Goal: Obtain resource: Download file/media

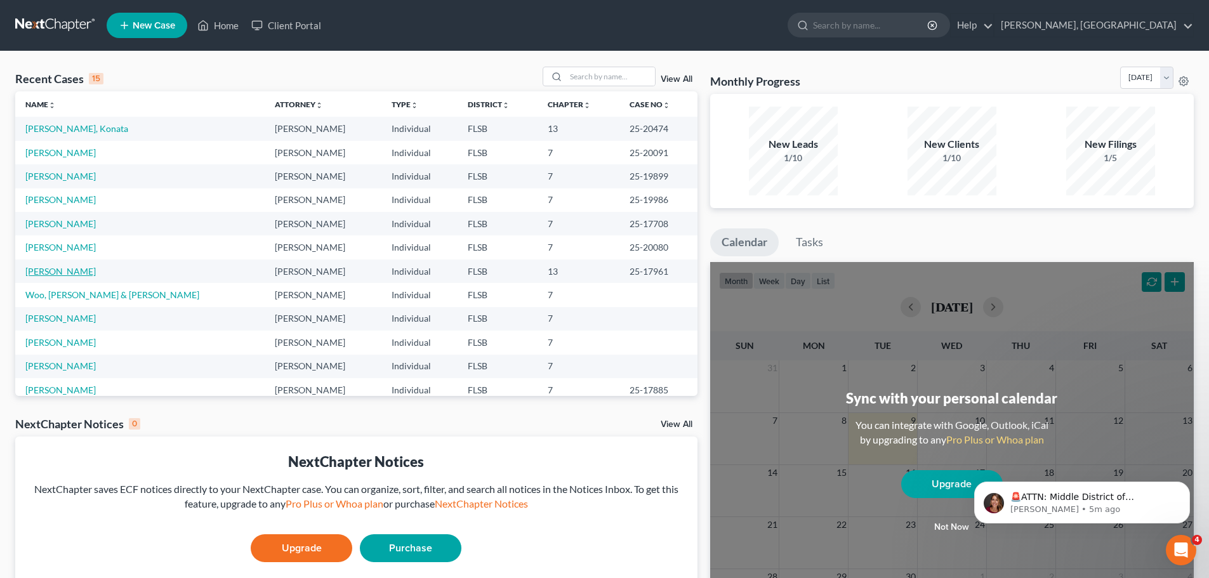
click at [85, 271] on link "[PERSON_NAME]" at bounding box center [60, 271] width 70 height 11
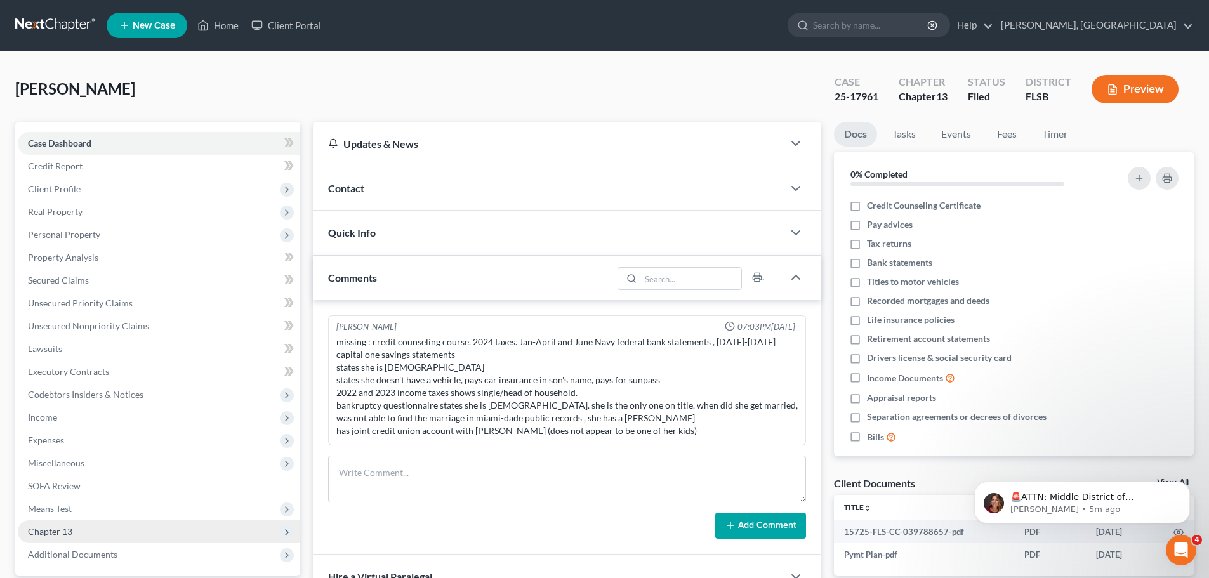
click at [59, 533] on span "Chapter 13" at bounding box center [50, 531] width 44 height 11
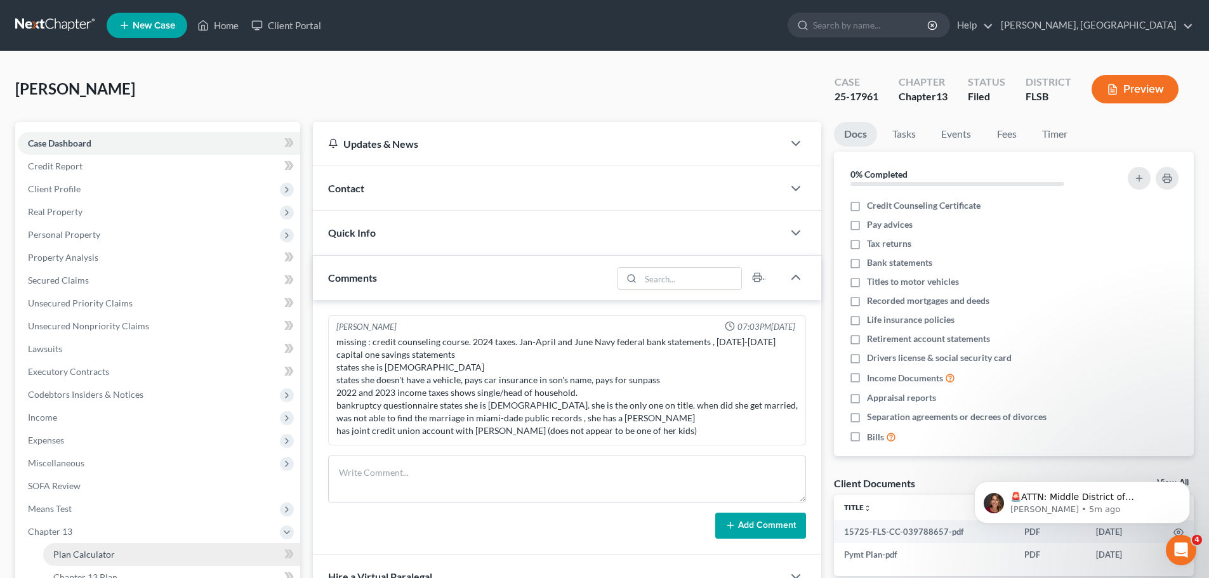
click at [120, 556] on link "Plan Calculator" at bounding box center [171, 554] width 257 height 23
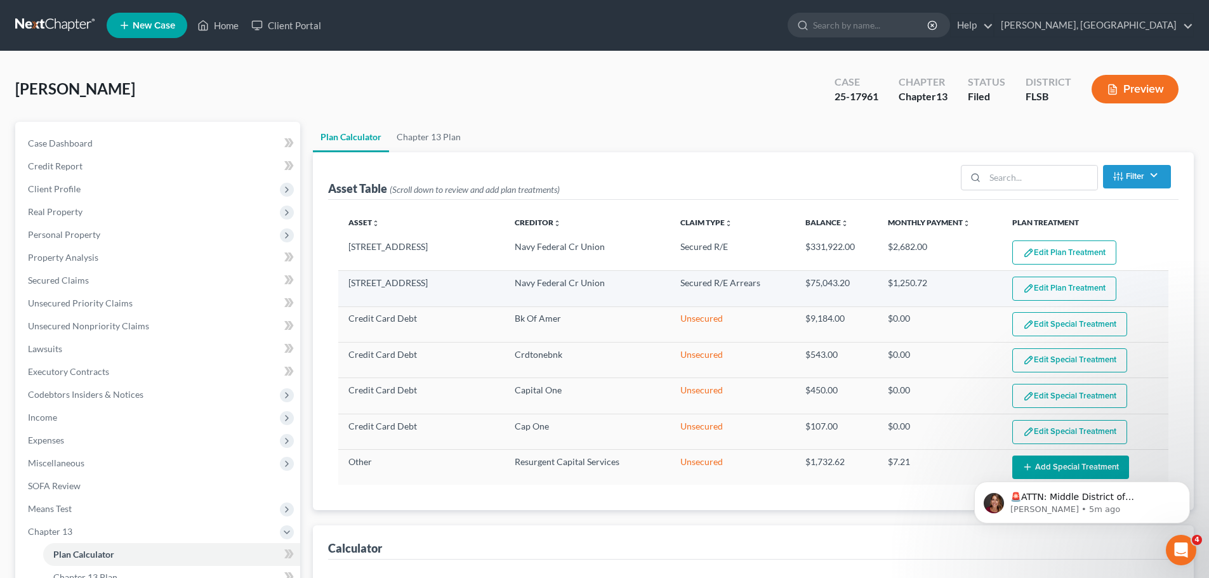
select select "59"
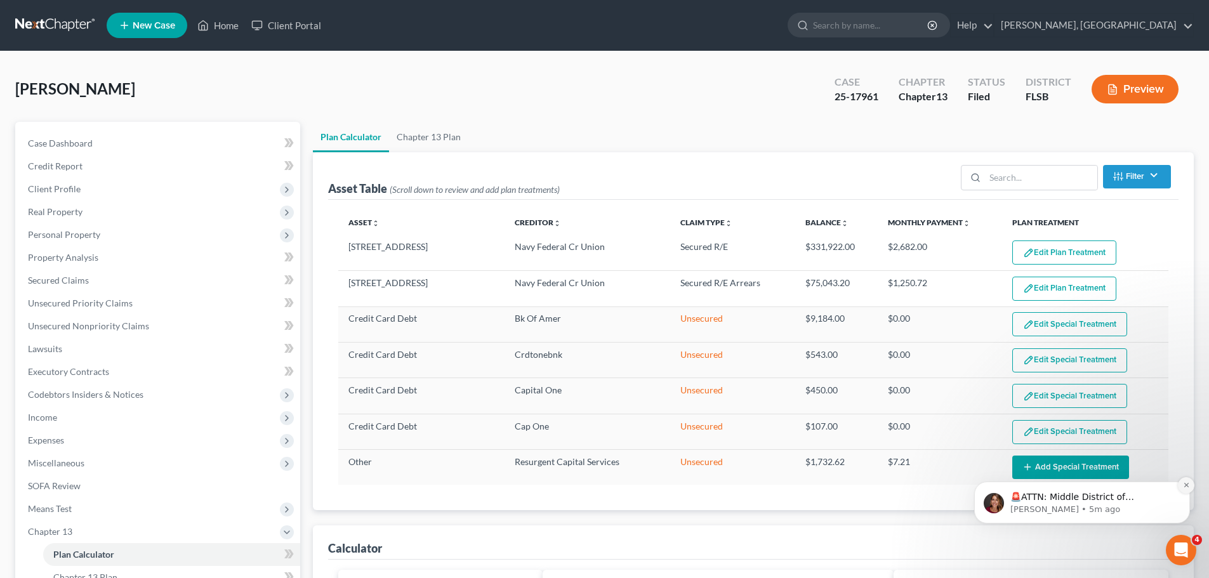
click at [1184, 485] on icon "Dismiss notification" at bounding box center [1186, 485] width 7 height 7
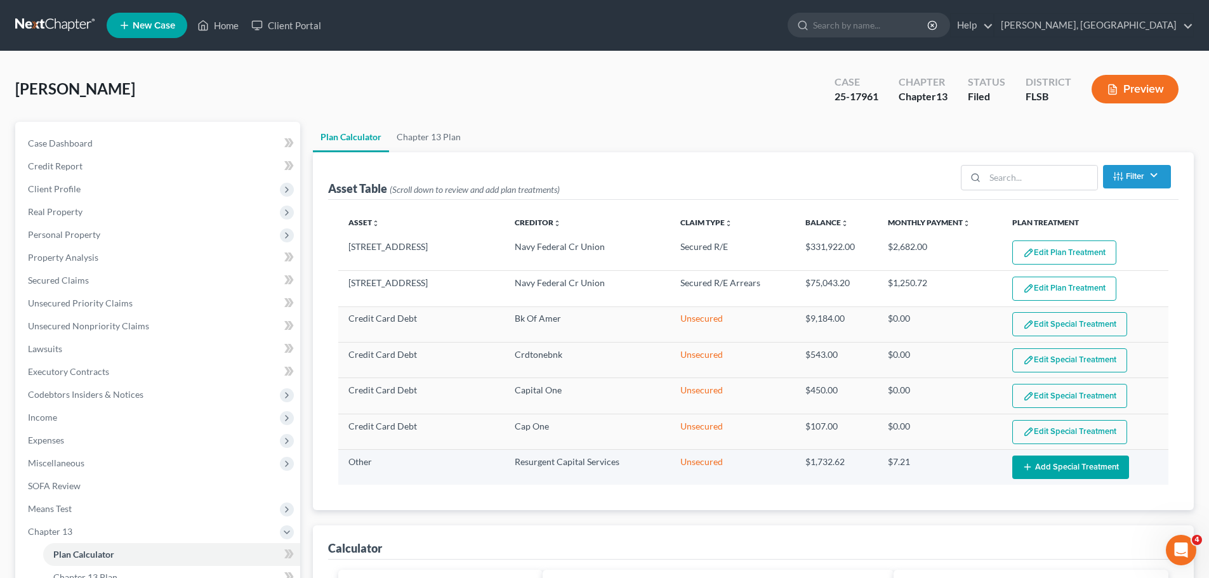
click at [1039, 465] on button "Add Special Treatment" at bounding box center [1070, 466] width 117 height 23
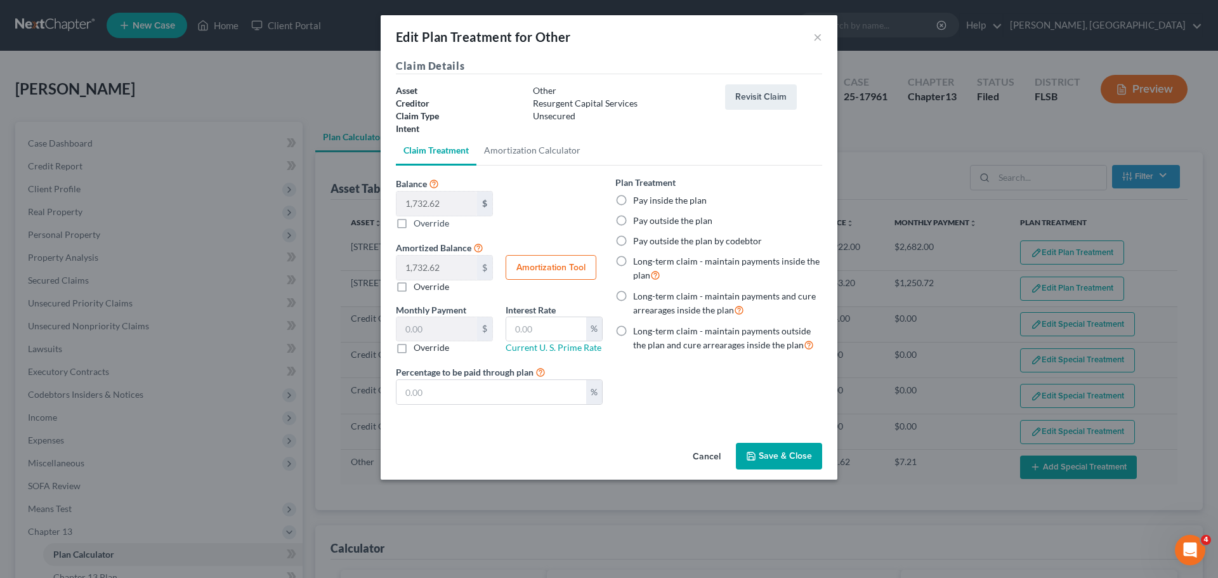
click at [633, 223] on label "Pay outside the plan" at bounding box center [672, 220] width 79 height 13
click at [638, 223] on input "Pay outside the plan" at bounding box center [642, 218] width 8 height 8
radio input "true"
click at [786, 455] on button "Save & Close" at bounding box center [779, 456] width 86 height 27
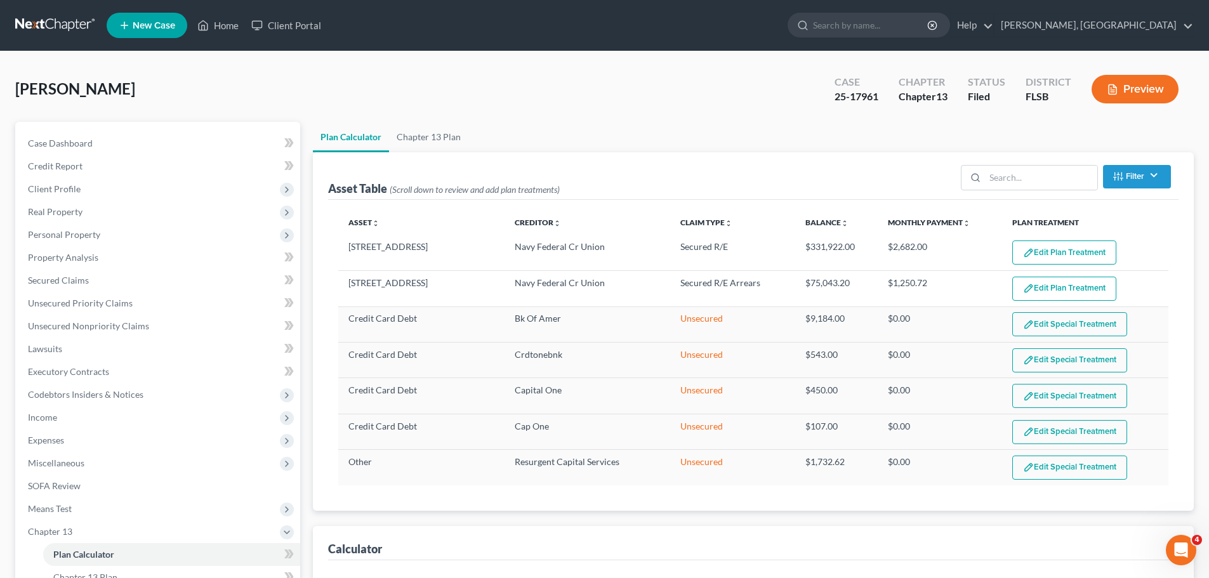
select select "59"
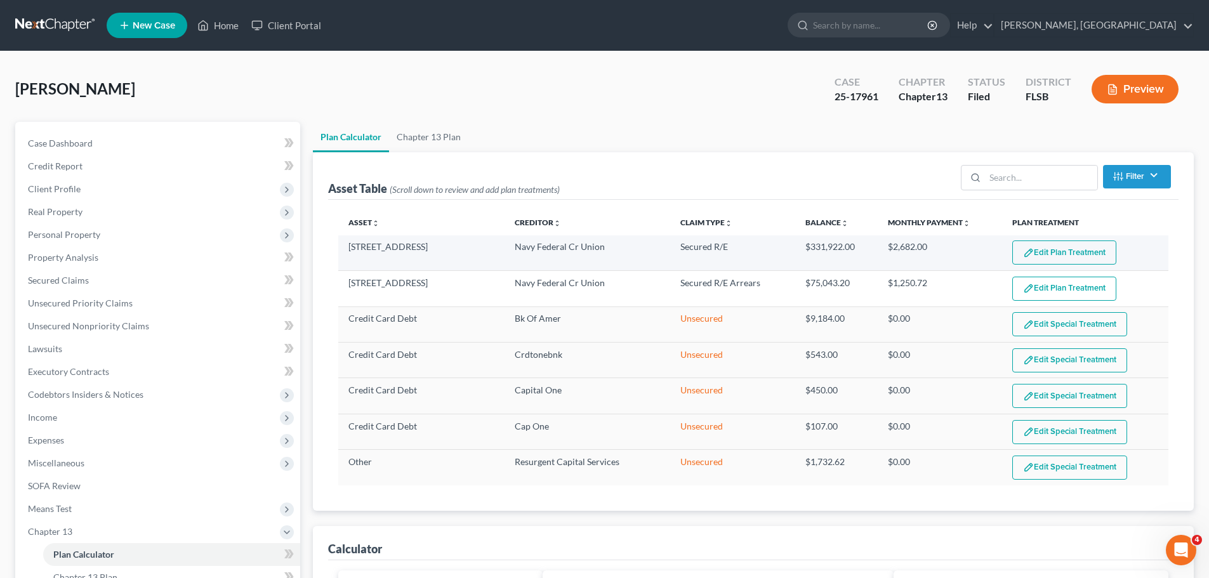
click at [1084, 254] on button "Edit Plan Treatment" at bounding box center [1064, 252] width 104 height 24
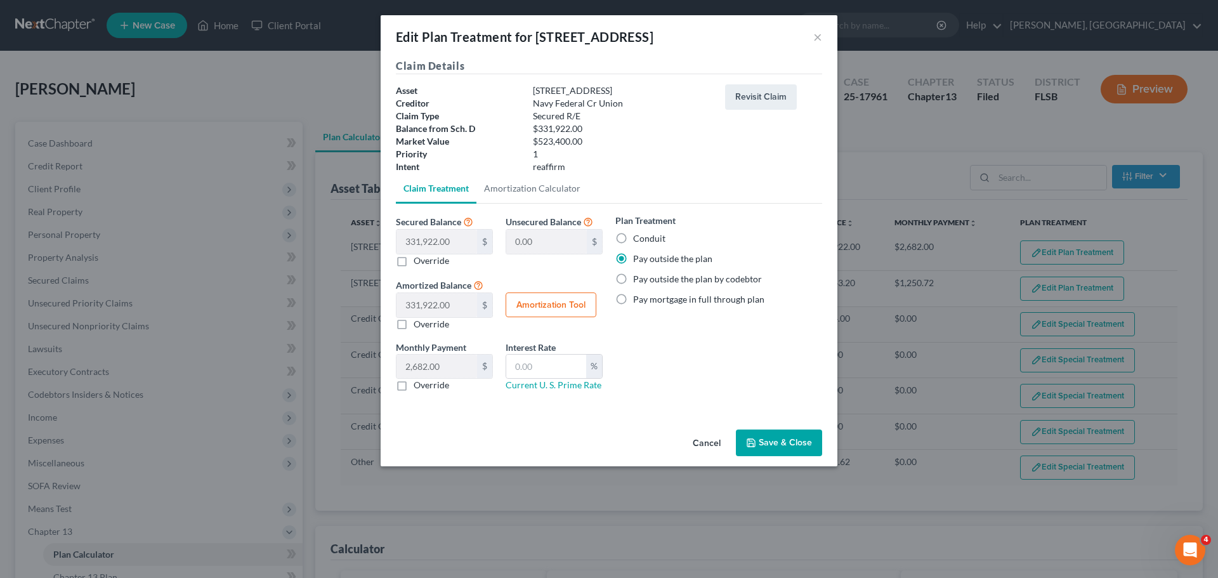
click at [709, 440] on button "Cancel" at bounding box center [707, 443] width 48 height 25
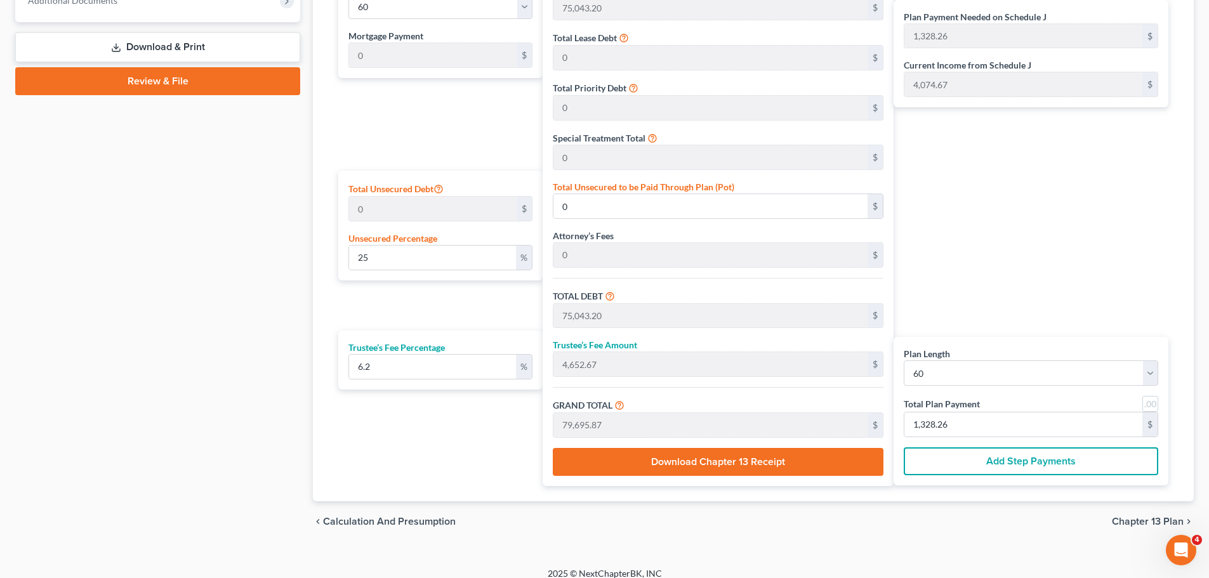
scroll to position [605, 0]
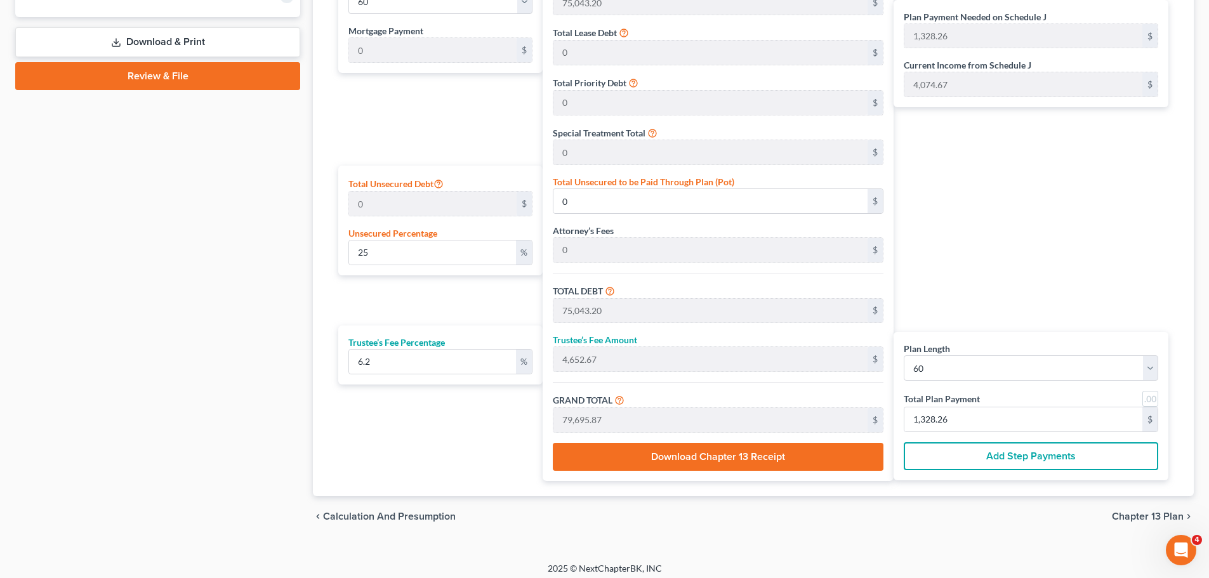
click at [1163, 514] on span "Chapter 13 Plan" at bounding box center [1147, 516] width 72 height 10
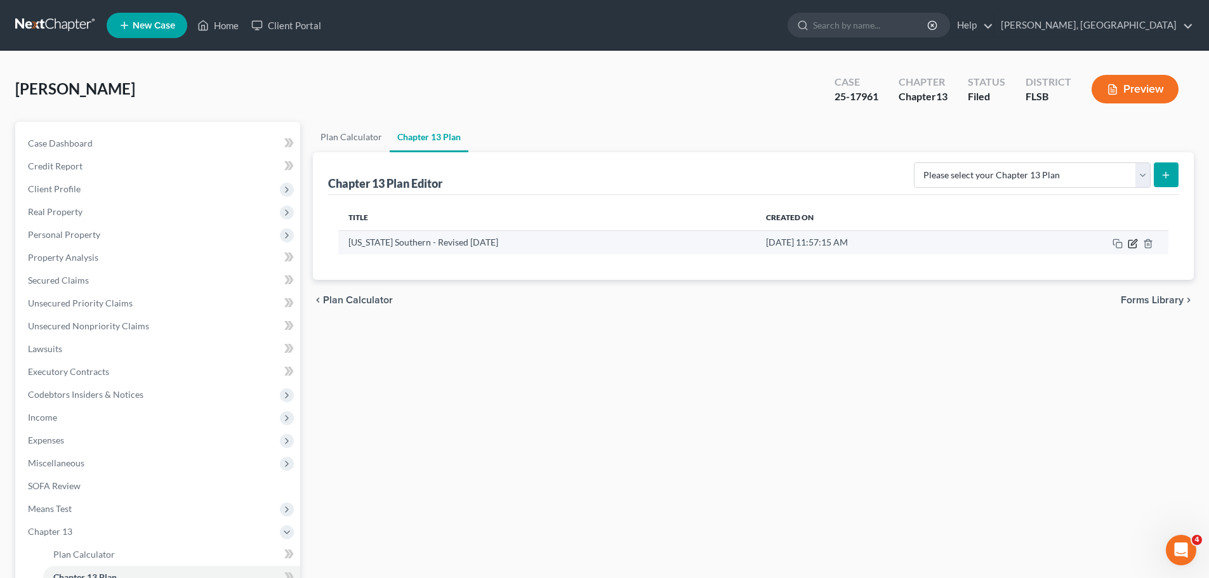
click at [1132, 243] on icon "button" at bounding box center [1132, 244] width 10 height 10
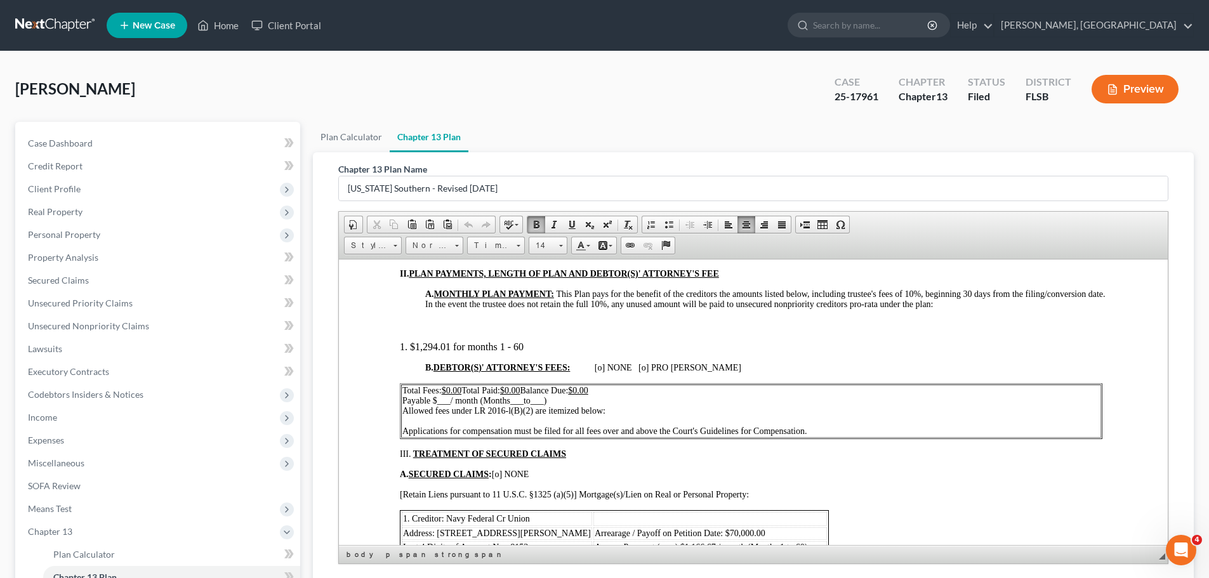
scroll to position [426, 0]
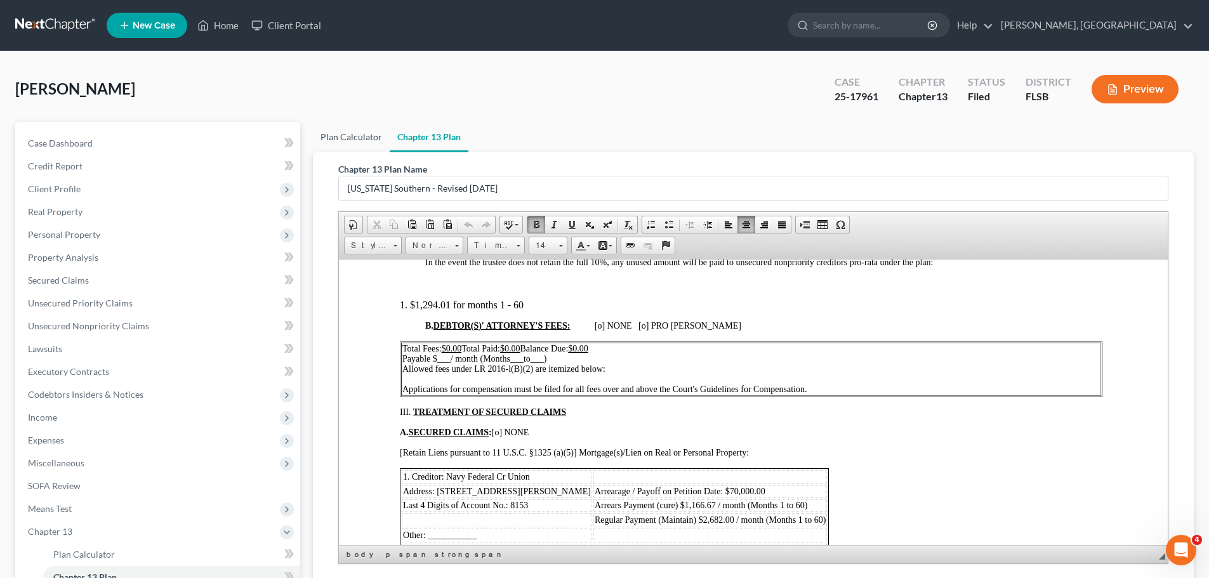
click at [350, 141] on link "Plan Calculator" at bounding box center [351, 137] width 77 height 30
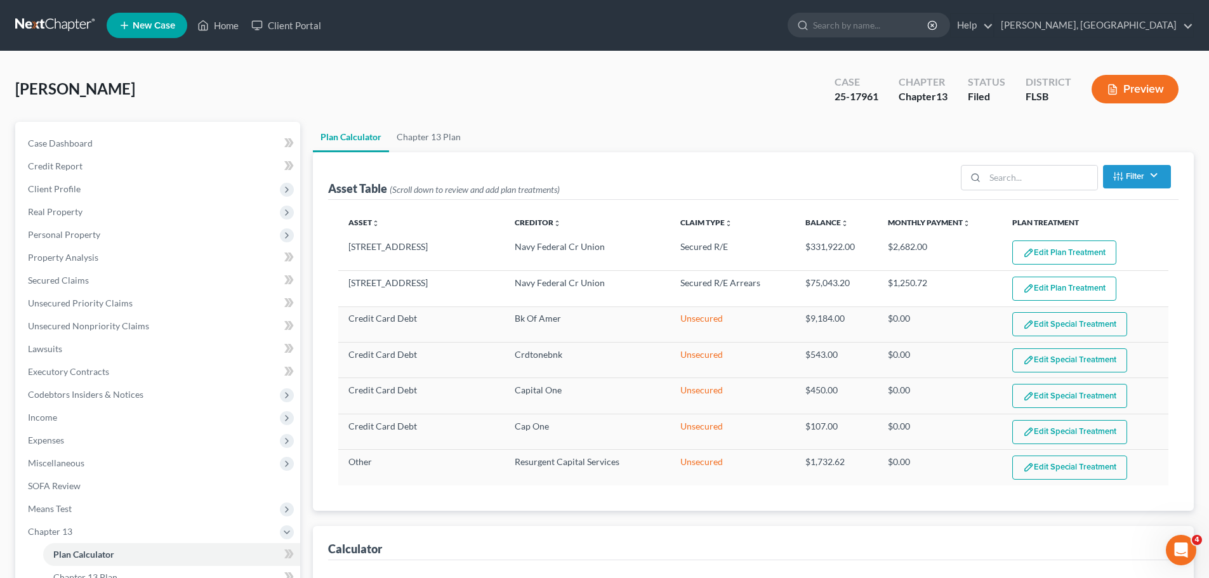
select select "59"
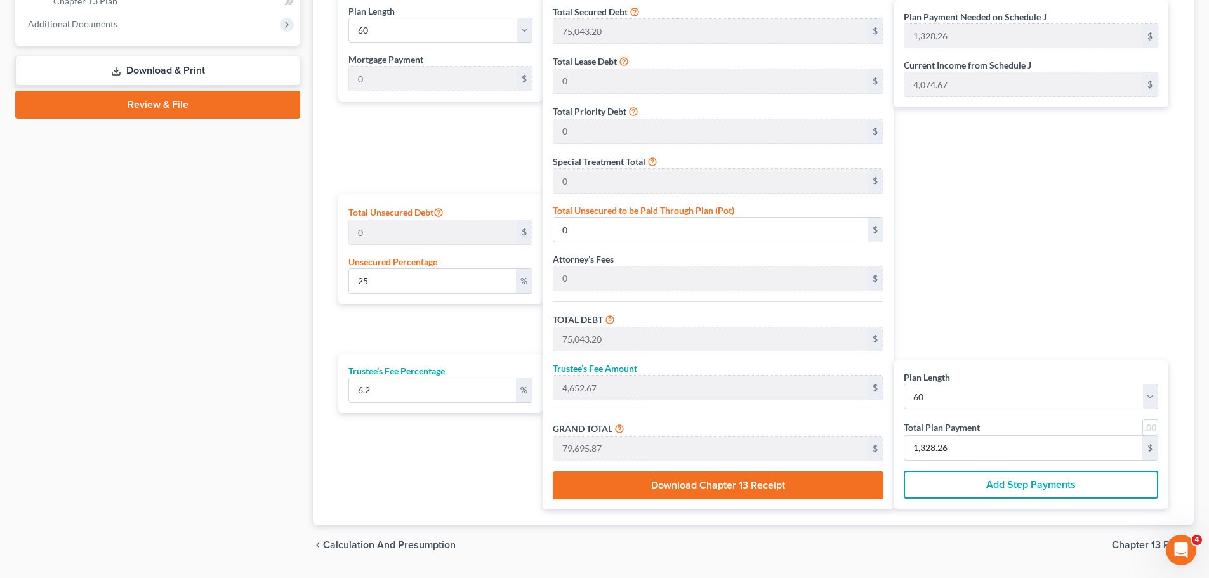
scroll to position [612, 0]
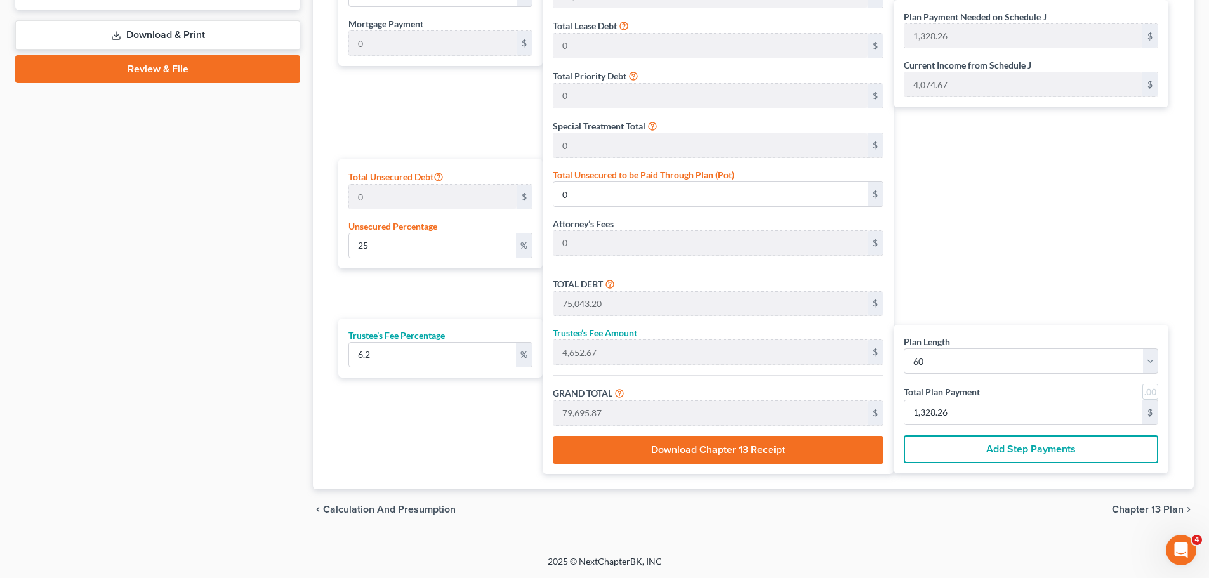
click at [1143, 508] on span "Chapter 13 Plan" at bounding box center [1147, 509] width 72 height 10
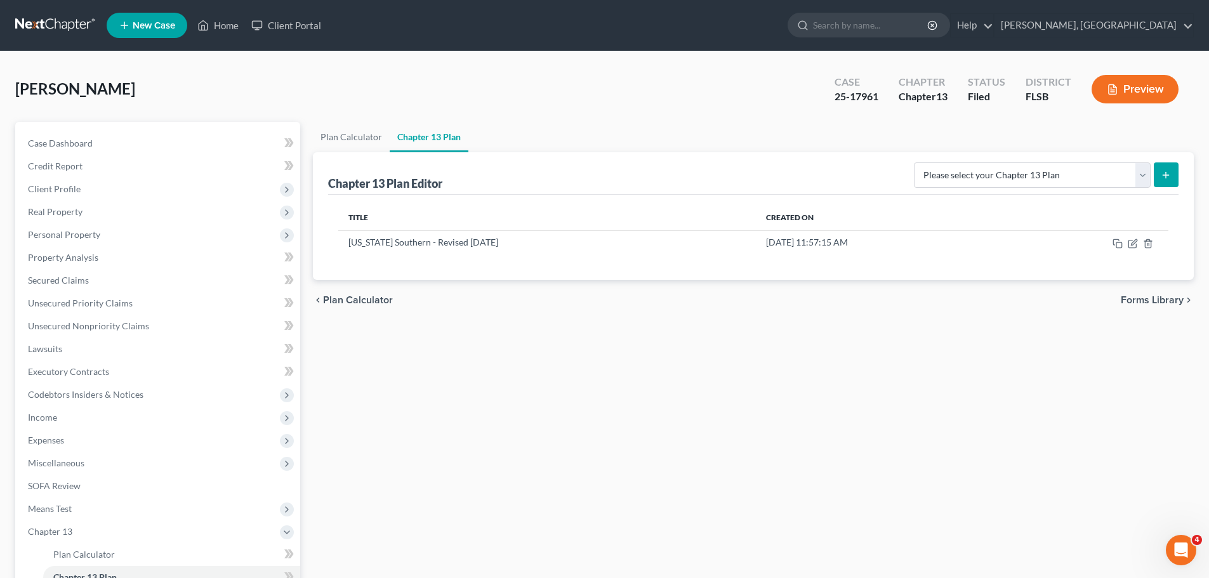
click at [1177, 297] on span "Forms Library" at bounding box center [1151, 300] width 63 height 10
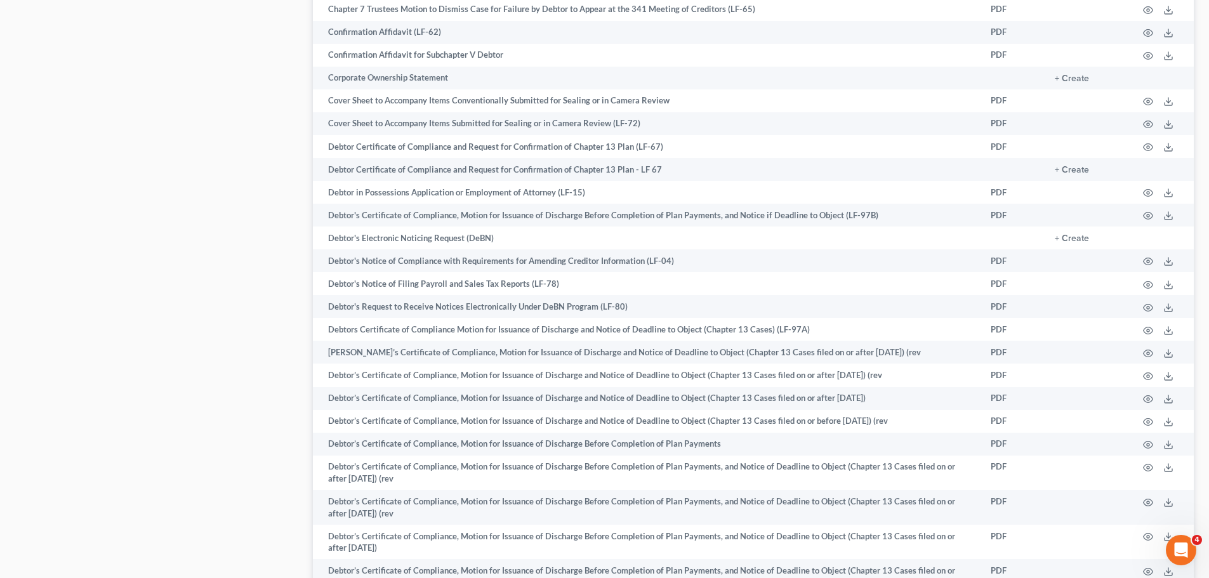
scroll to position [870, 0]
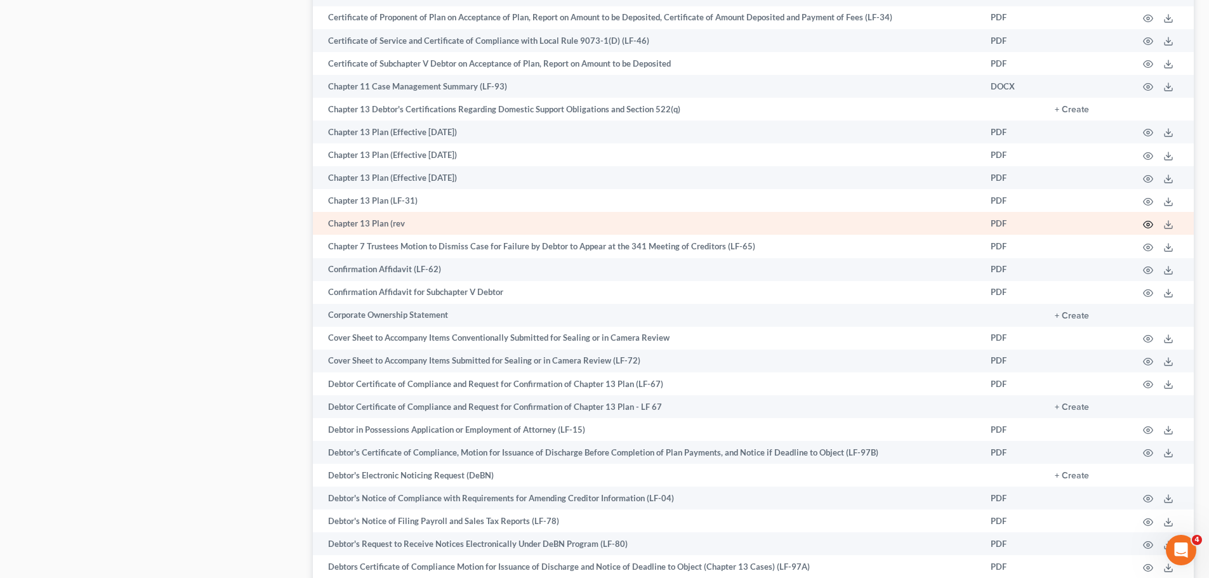
click at [1144, 225] on icon "button" at bounding box center [1148, 224] width 10 height 10
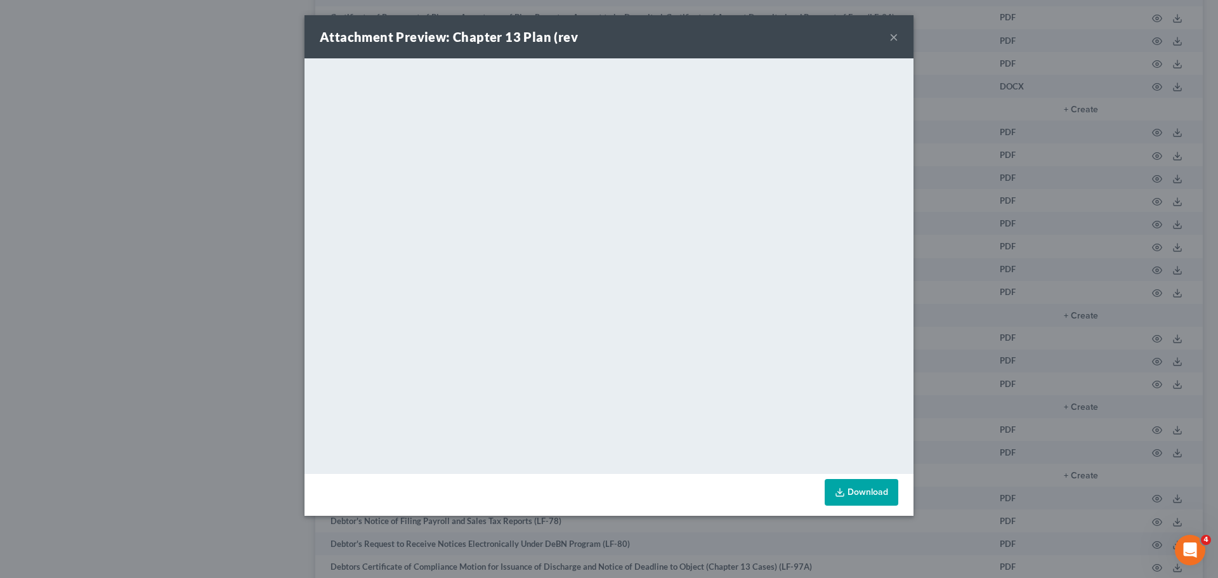
click at [858, 495] on link "Download" at bounding box center [862, 492] width 74 height 27
click at [898, 36] on div "Attachment Preview: Chapter 13 Plan (rev ×" at bounding box center [609, 36] width 609 height 43
click at [893, 36] on button "×" at bounding box center [893, 36] width 9 height 15
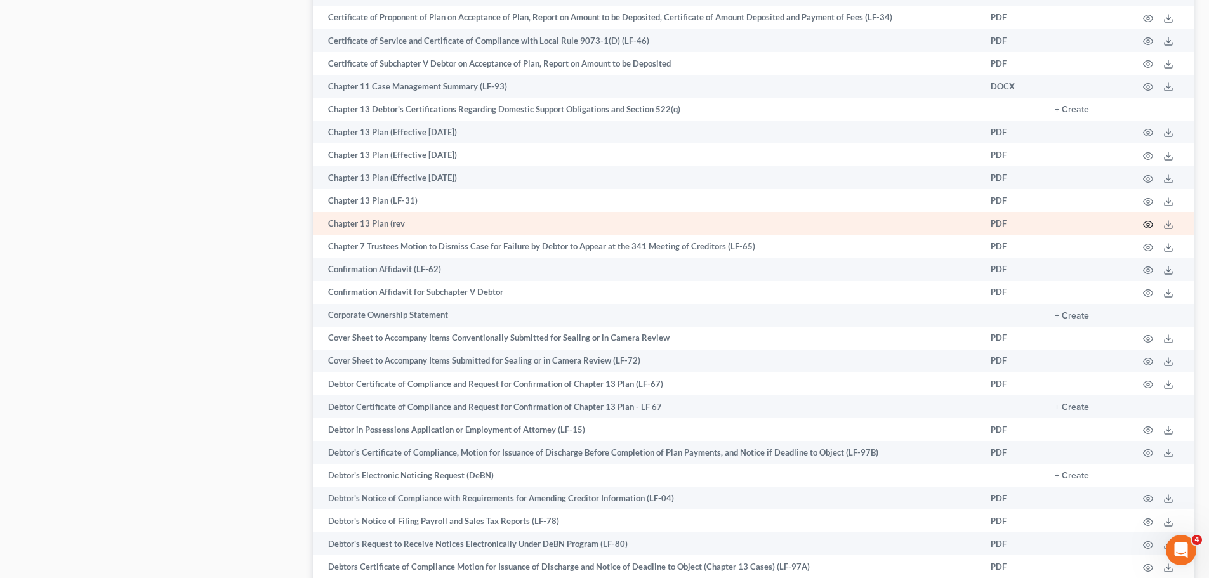
click at [1148, 220] on icon "button" at bounding box center [1148, 224] width 10 height 10
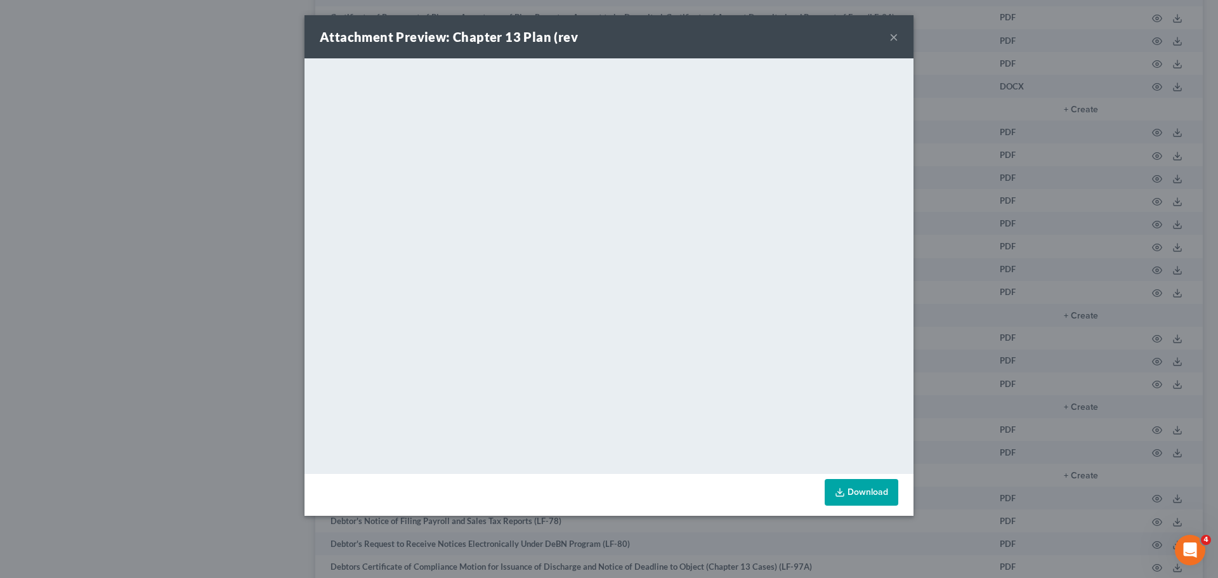
click at [894, 34] on button "×" at bounding box center [893, 36] width 9 height 15
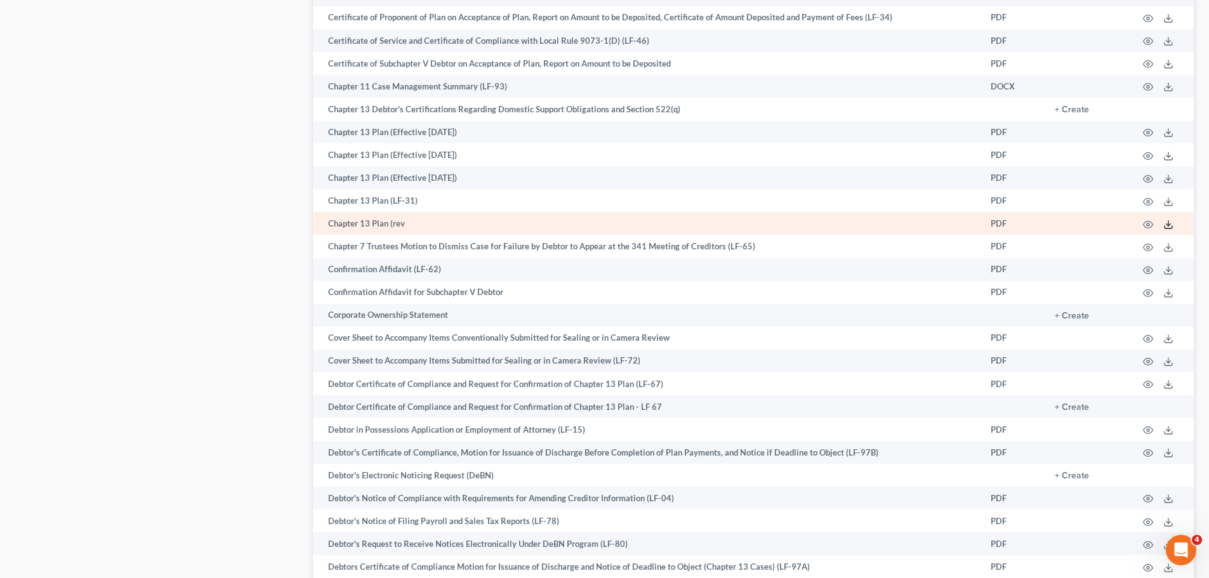
click at [1164, 220] on icon at bounding box center [1168, 224] width 10 height 10
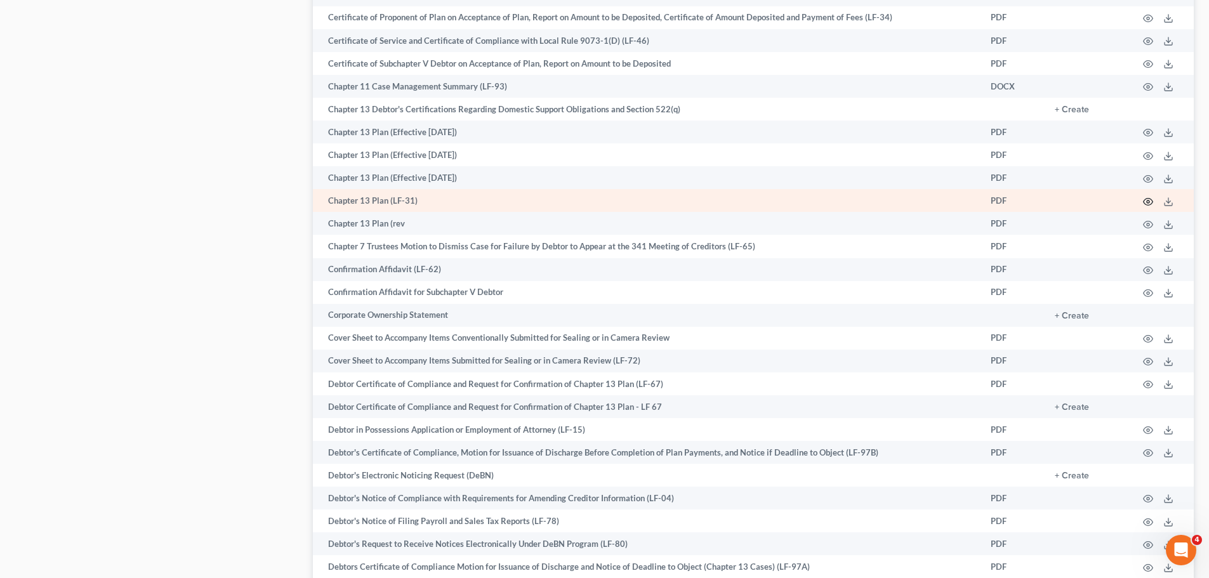
click at [1144, 200] on icon "button" at bounding box center [1148, 202] width 10 height 10
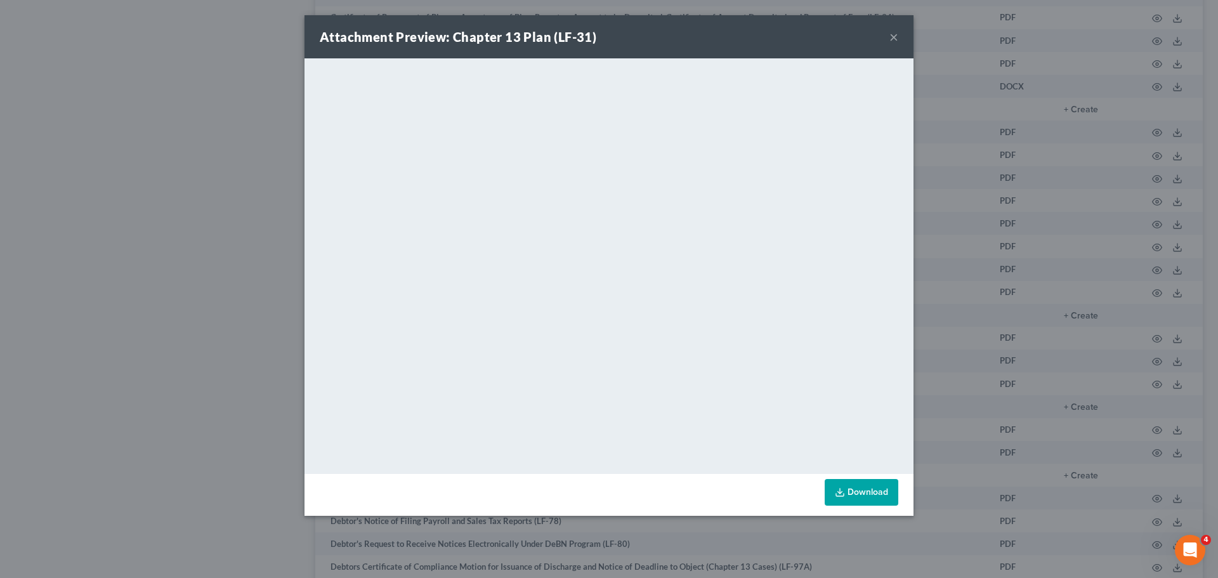
click at [897, 36] on button "×" at bounding box center [893, 36] width 9 height 15
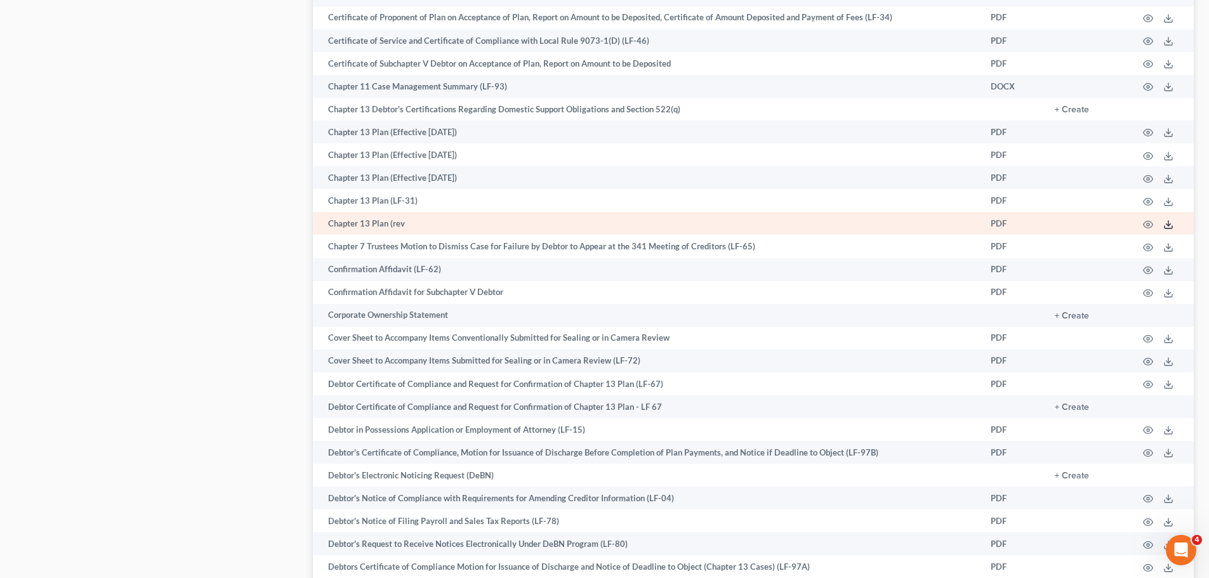
click at [1165, 221] on icon at bounding box center [1168, 224] width 10 height 10
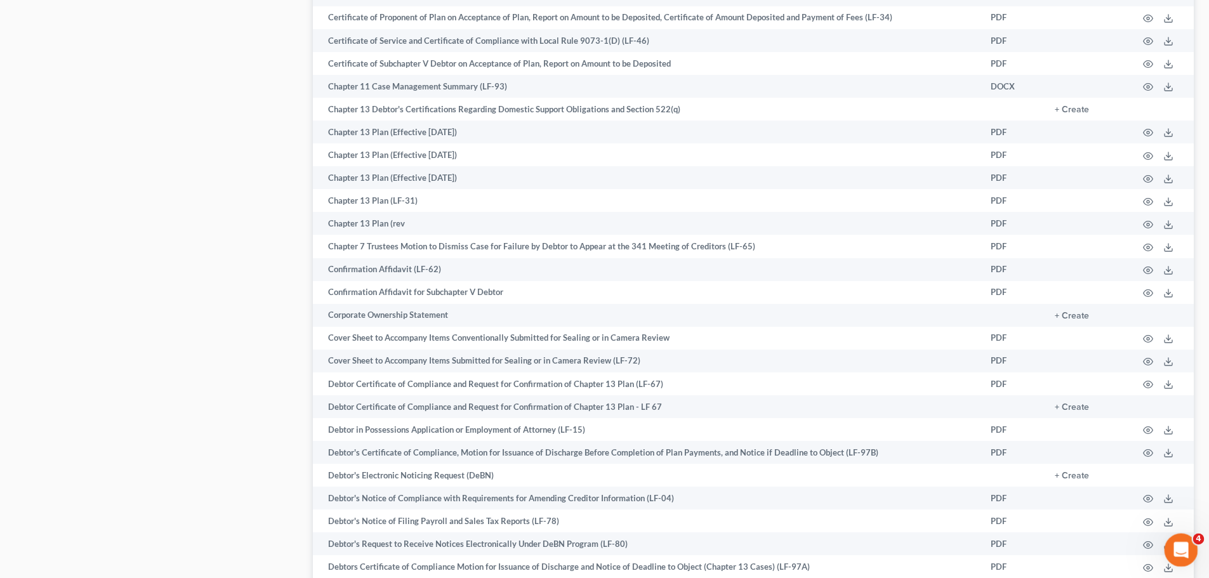
click at [1172, 549] on icon "Open Intercom Messenger" at bounding box center [1179, 548] width 21 height 21
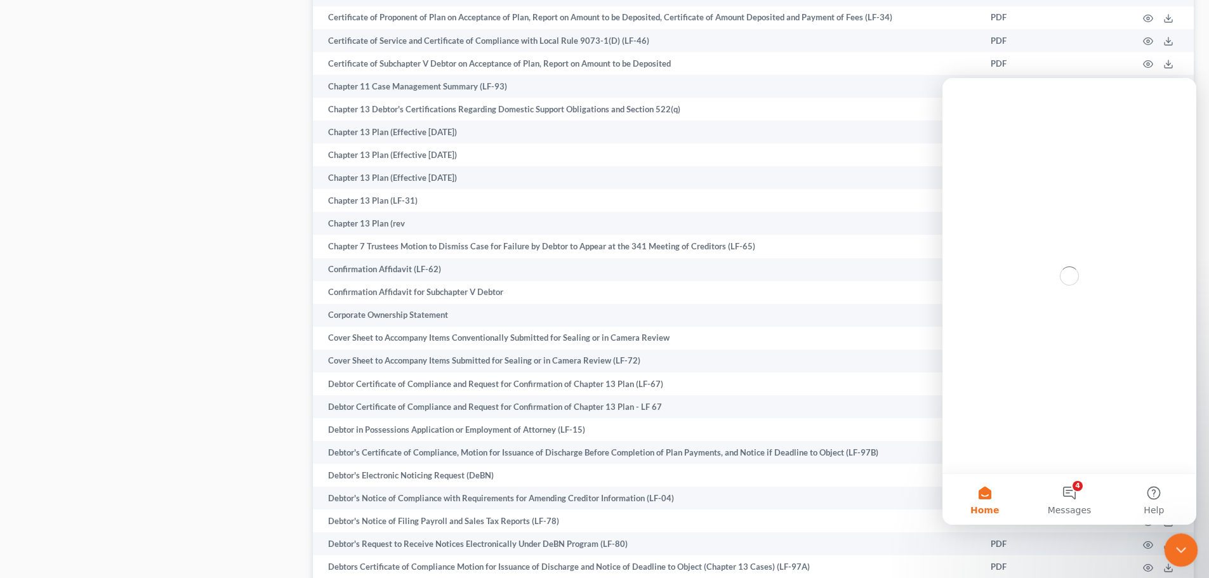
scroll to position [0, 0]
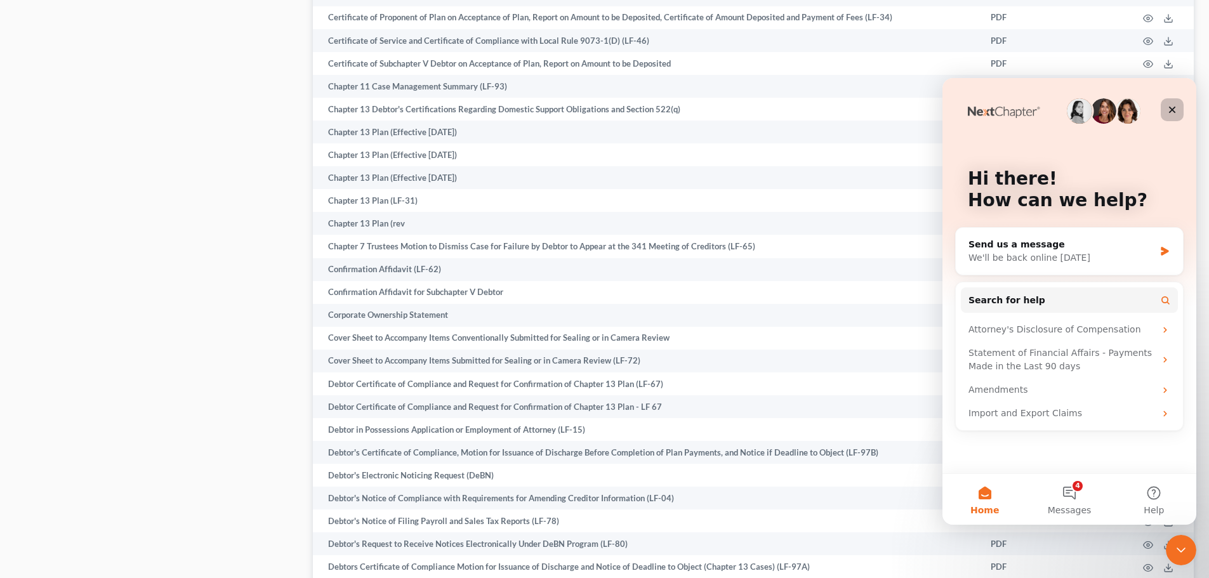
click at [1174, 105] on icon "Close" at bounding box center [1172, 110] width 10 height 10
